Goal: Contribute content

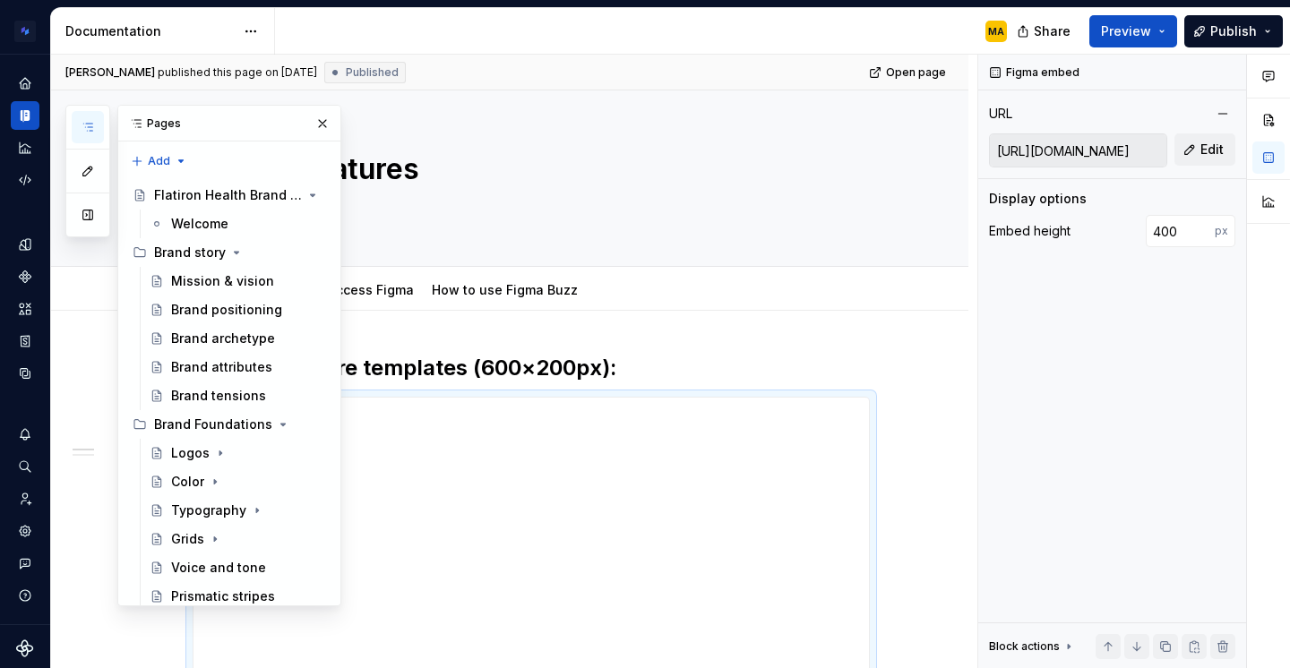
scroll to position [678, 0]
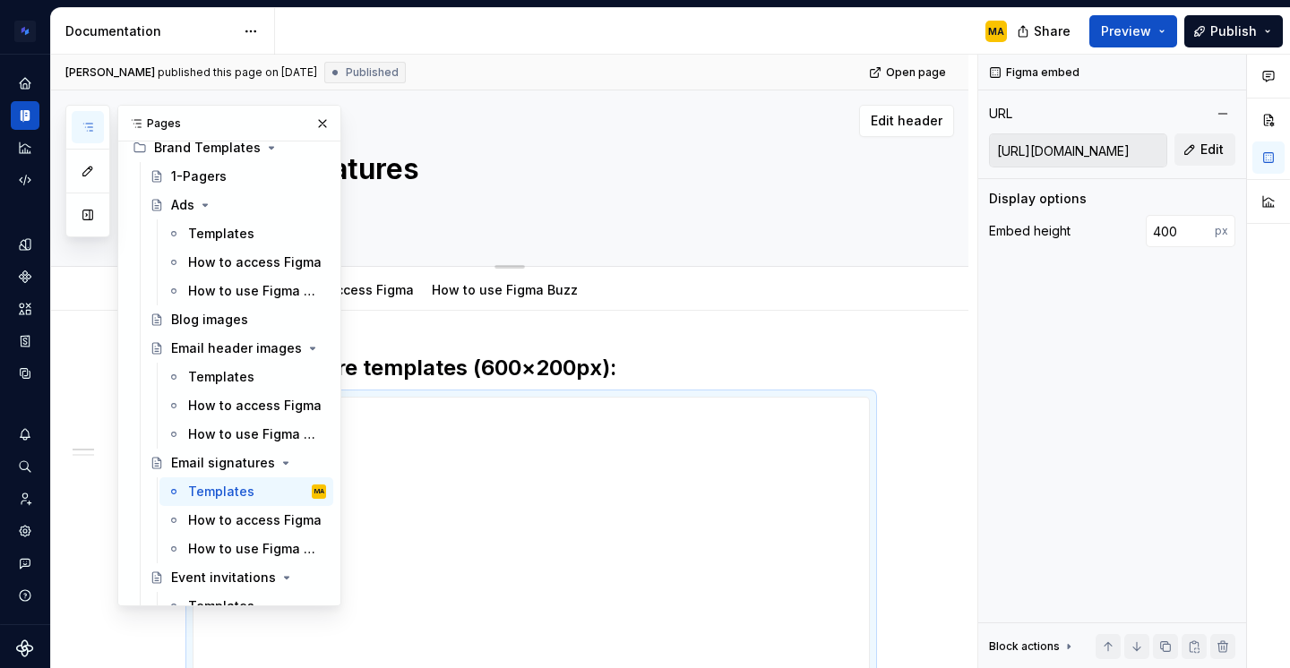
click at [624, 141] on div "Email signatures" at bounding box center [531, 178] width 677 height 176
click at [217, 374] on div "Templates" at bounding box center [221, 377] width 66 height 18
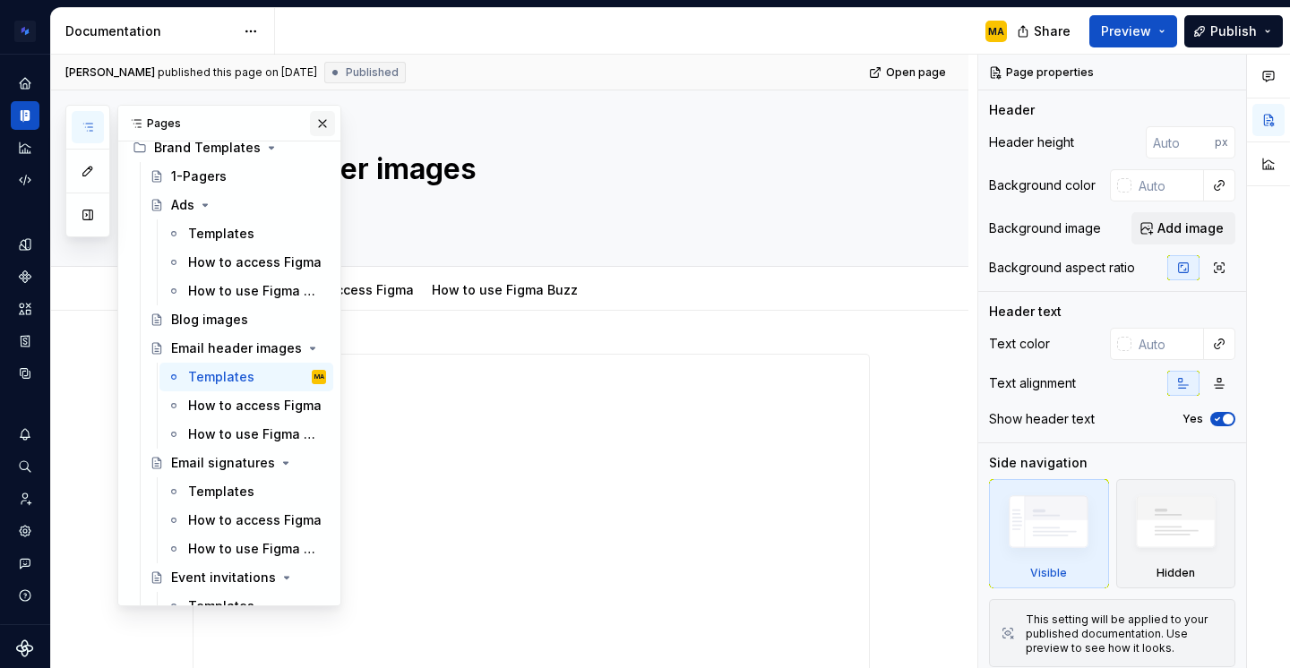
click at [313, 120] on button "button" at bounding box center [322, 123] width 25 height 25
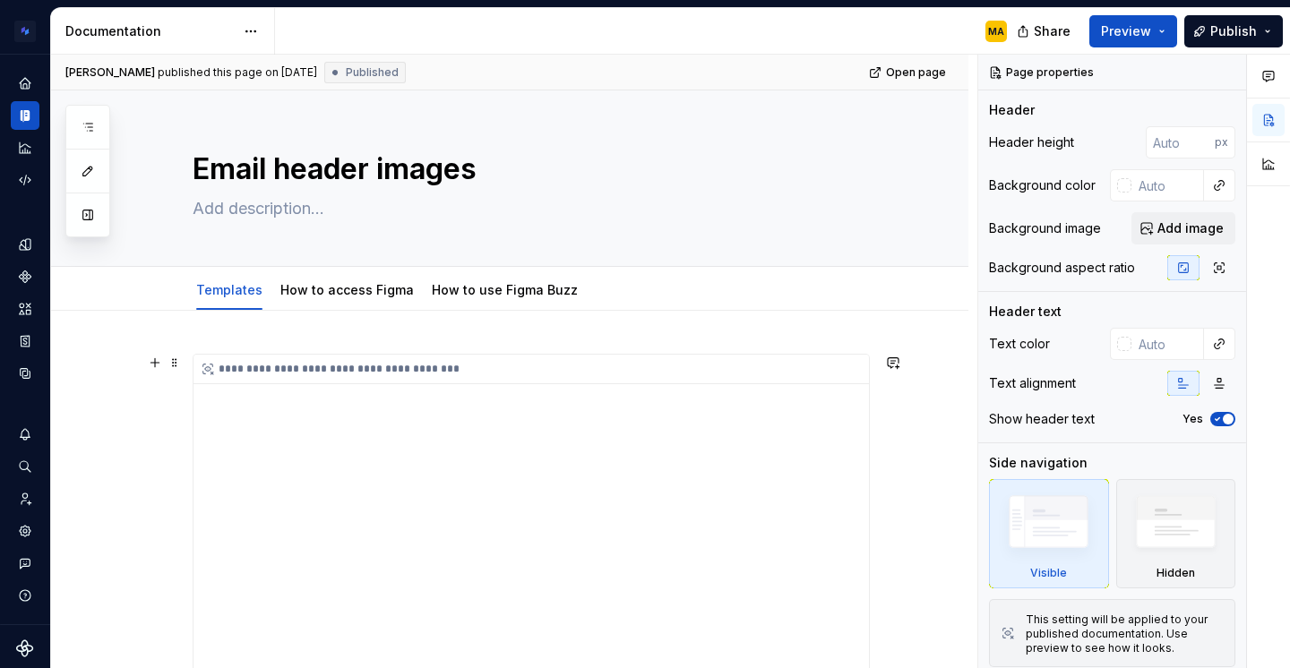
click at [457, 442] on div "**********" at bounding box center [532, 534] width 676 height 358
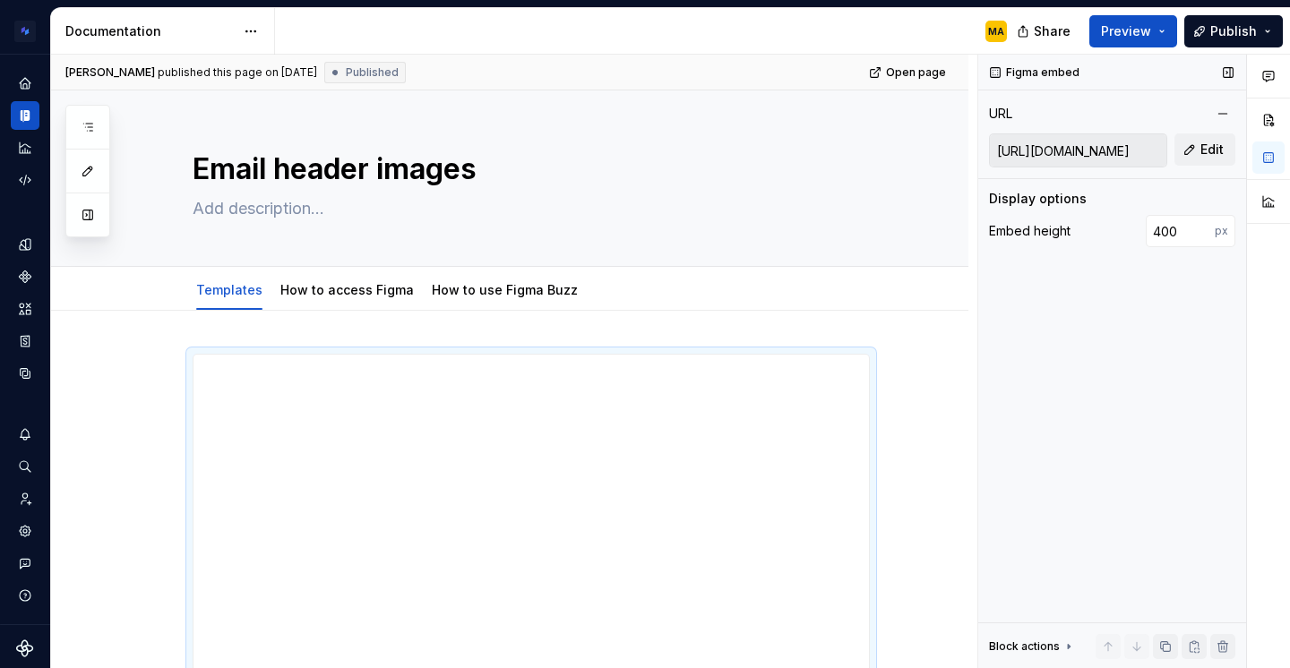
click at [1039, 151] on input "[URL][DOMAIN_NAME]" at bounding box center [1078, 150] width 176 height 32
click at [1137, 312] on div "Figma embed URL [URL][DOMAIN_NAME] Edit Display options Embed height 400 px Blo…" at bounding box center [1112, 362] width 268 height 615
click at [1224, 28] on span "Publish" at bounding box center [1233, 31] width 47 height 18
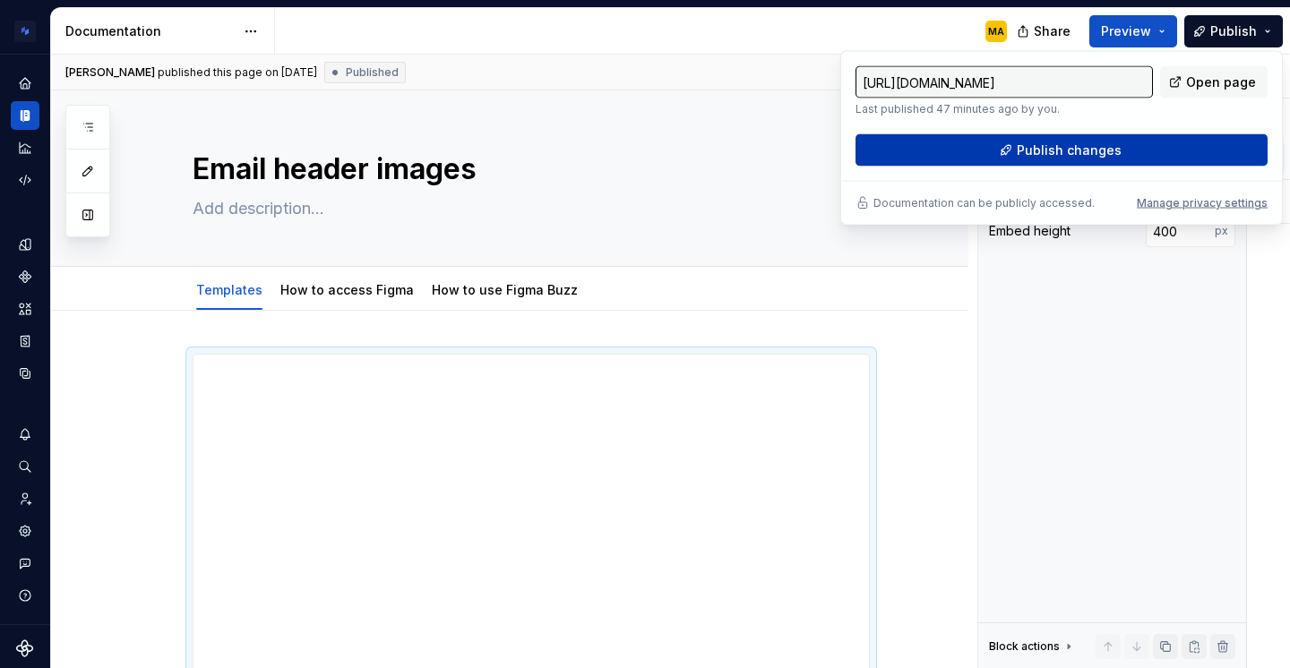
click at [1118, 146] on button "Publish changes" at bounding box center [1062, 150] width 412 height 32
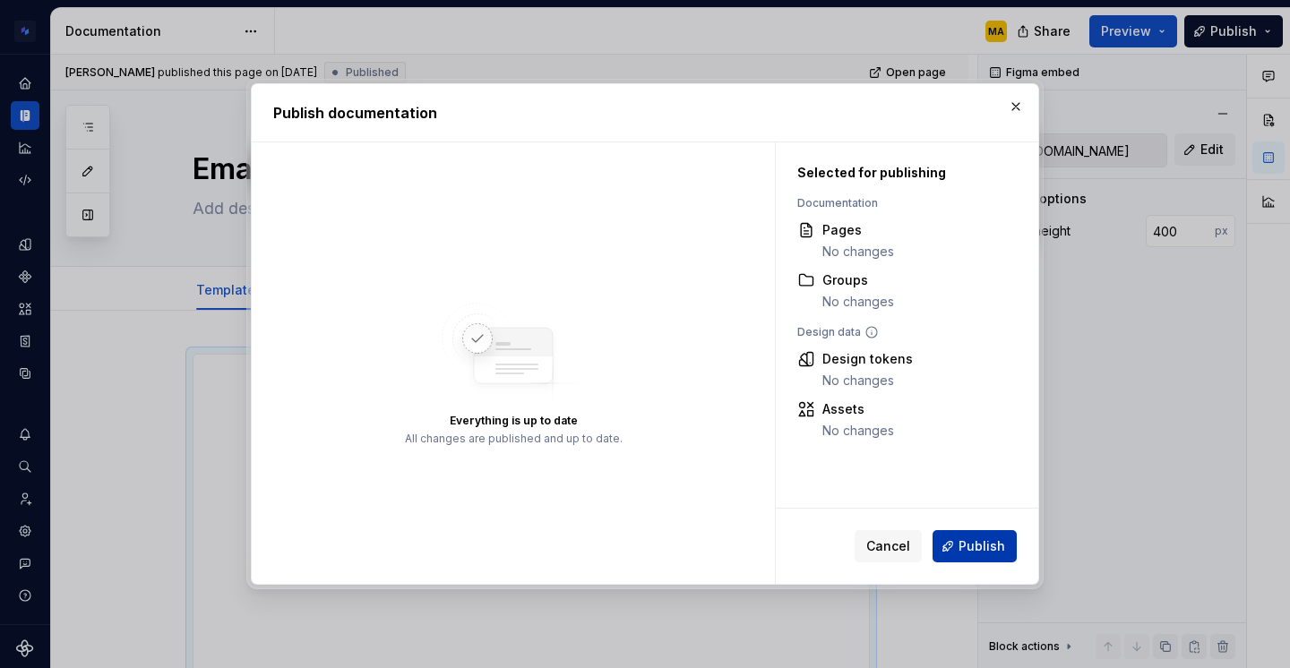
click at [971, 544] on span "Publish" at bounding box center [982, 547] width 47 height 18
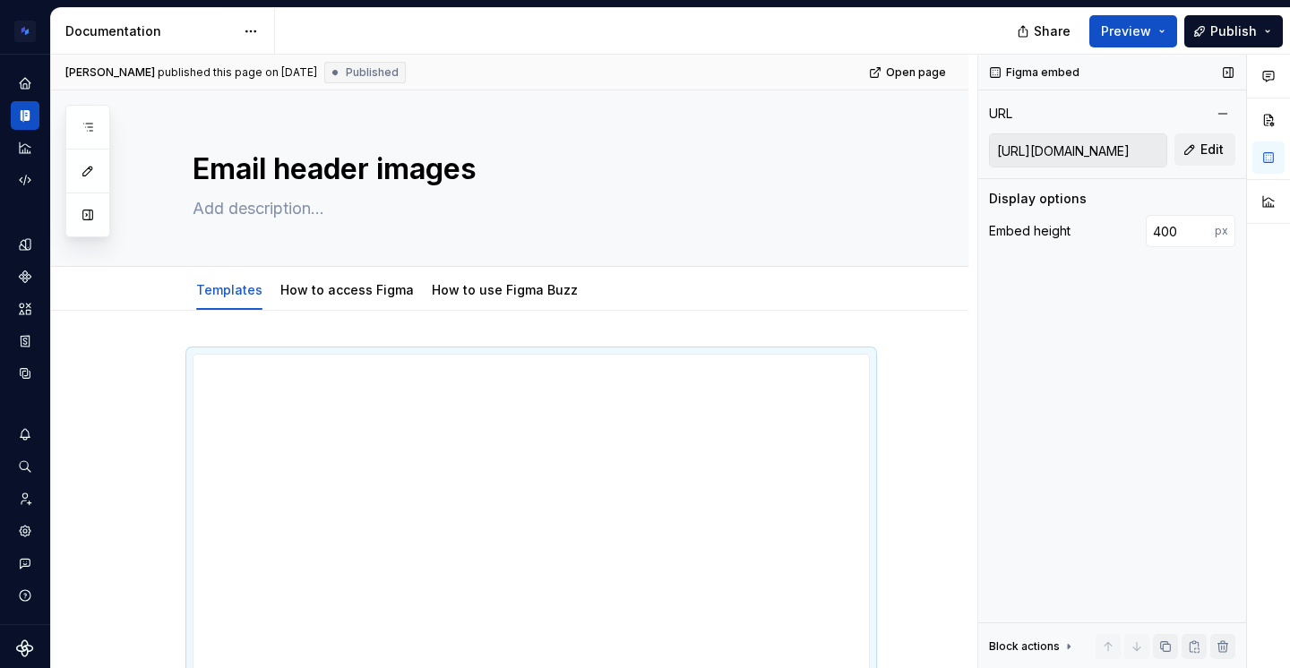
type textarea "*"
